Goal: Information Seeking & Learning: Learn about a topic

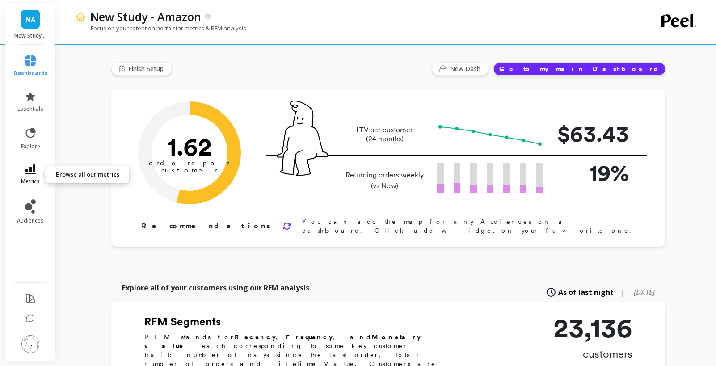
click at [32, 178] on span "metrics" at bounding box center [30, 181] width 19 height 7
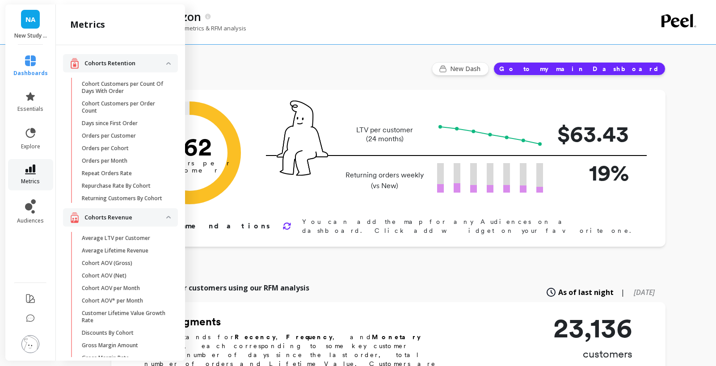
scroll to position [178, 0]
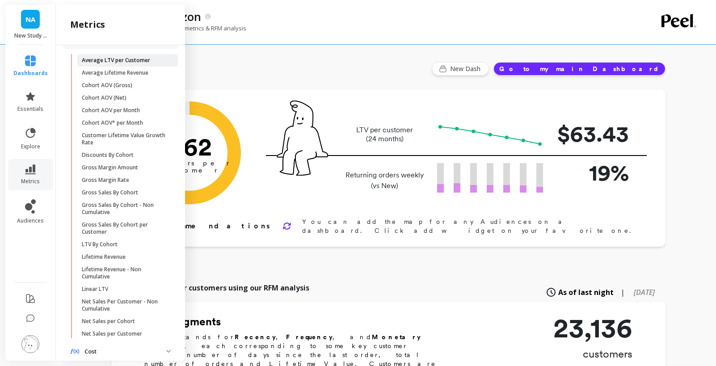
click at [113, 61] on p "Average LTV per Customer" at bounding box center [116, 60] width 68 height 7
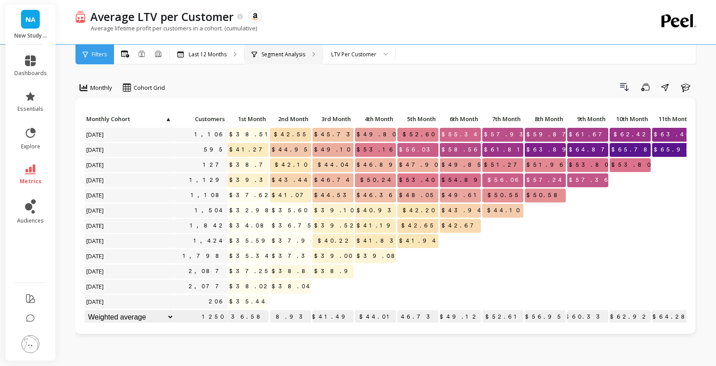
click at [279, 52] on p "Segment Analysis" at bounding box center [283, 54] width 44 height 7
click at [352, 54] on div "LTV Per Customer" at bounding box center [353, 54] width 45 height 8
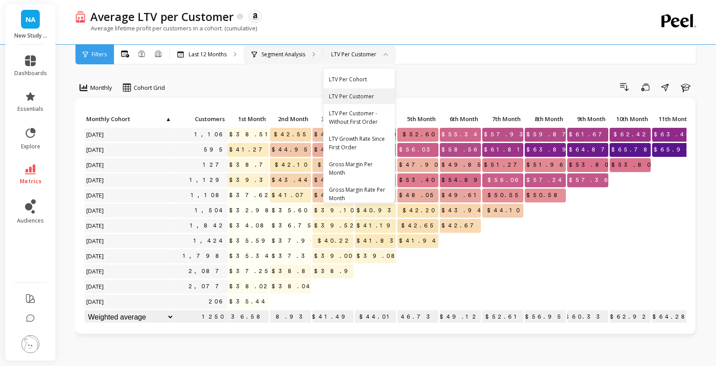
click at [272, 51] on p "Segment Analysis" at bounding box center [283, 54] width 44 height 7
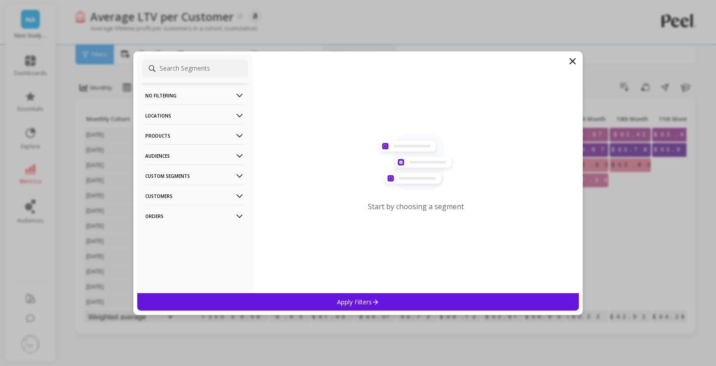
click at [198, 135] on p "Products" at bounding box center [194, 135] width 99 height 23
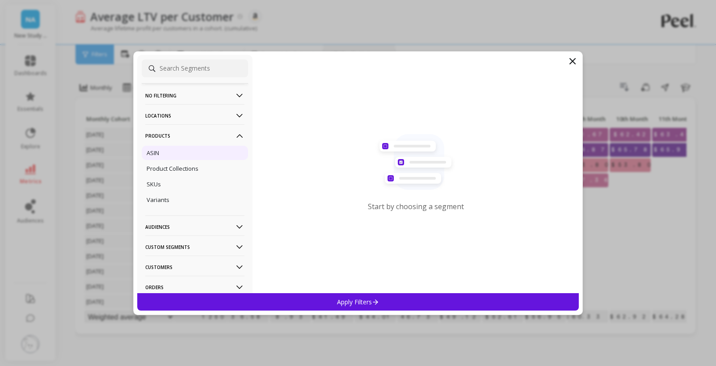
click at [192, 155] on div "ASIN" at bounding box center [195, 153] width 106 height 14
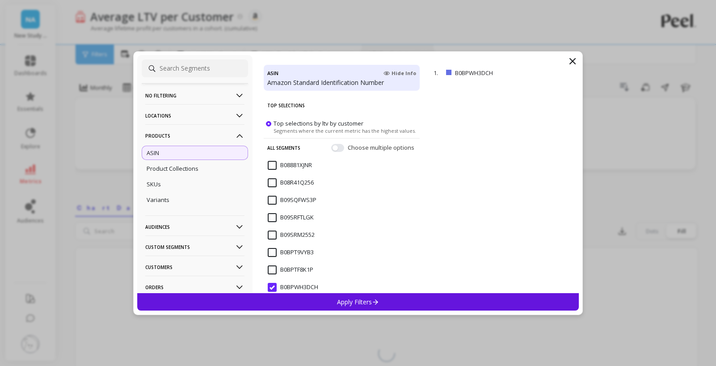
scroll to position [169, 0]
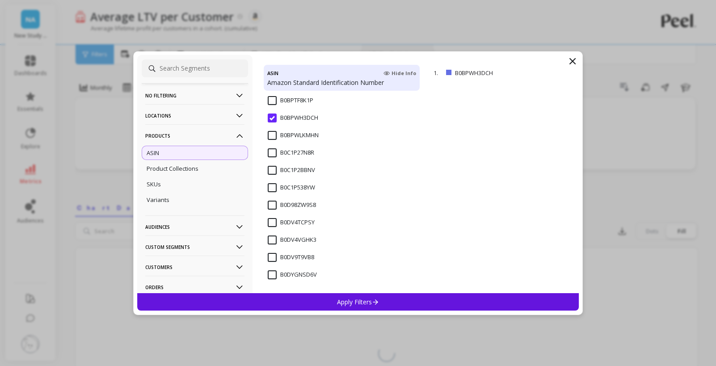
click at [282, 218] on input "B0DV4TCPSY" at bounding box center [291, 222] width 47 height 9
click at [343, 300] on p "Apply Filters" at bounding box center [358, 302] width 42 height 8
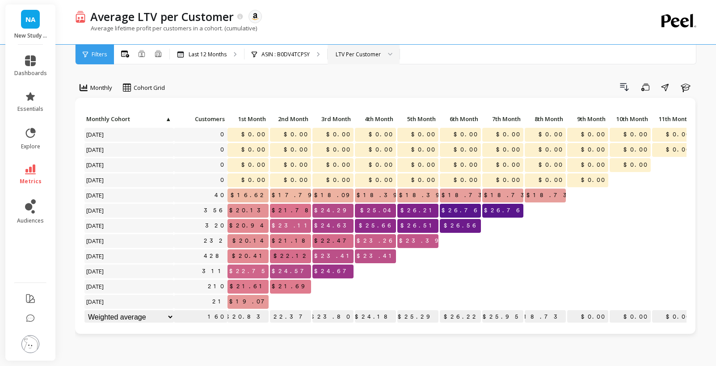
scroll to position [0, 0]
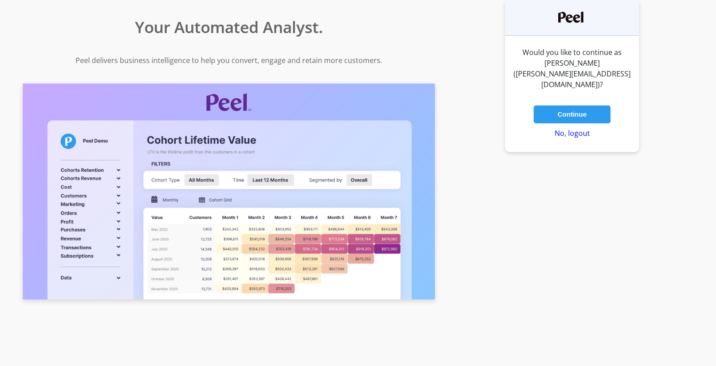
click at [559, 105] on button "Continue" at bounding box center [572, 114] width 77 height 18
